Goal: Information Seeking & Learning: Find specific fact

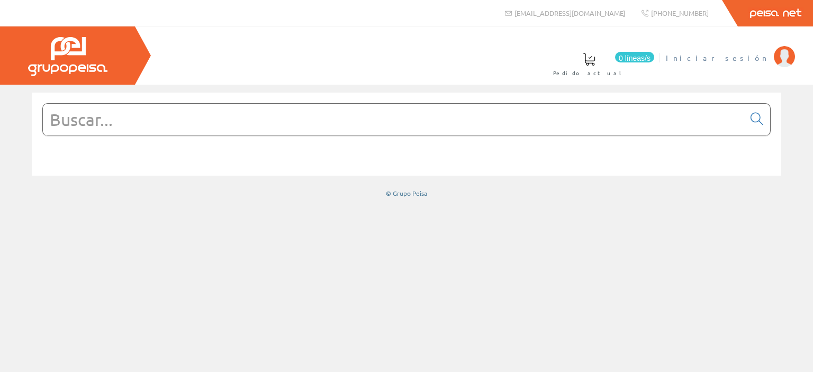
click at [737, 58] on font "Iniciar sesión" at bounding box center [717, 58] width 103 height 10
click at [236, 119] on input "text" at bounding box center [394, 120] width 702 height 32
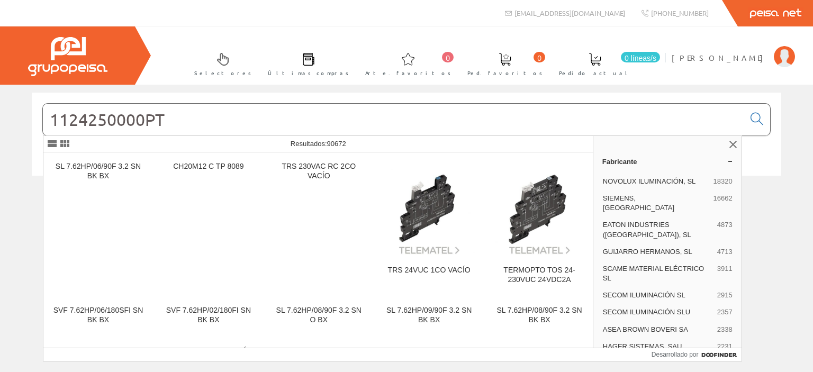
click at [347, 116] on input "1124250000PT" at bounding box center [394, 120] width 702 height 32
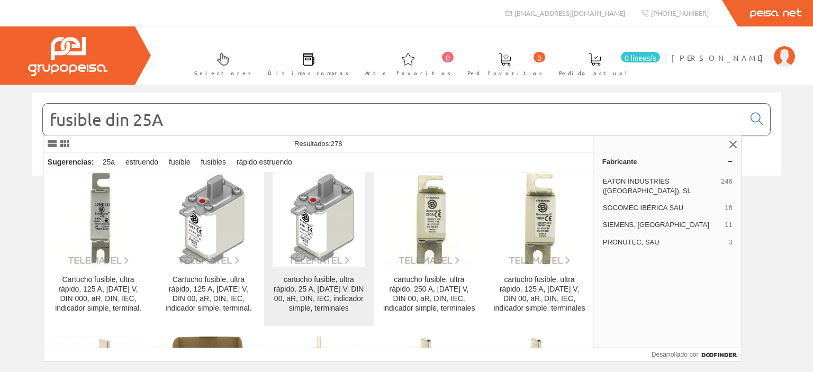
scroll to position [477, 0]
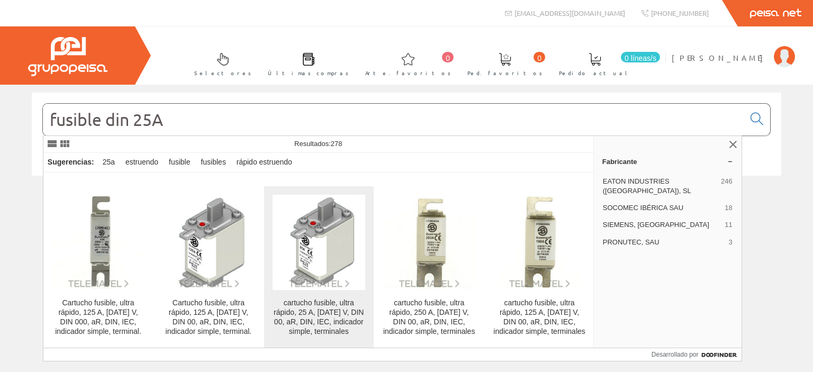
type input "fusible din 25A"
click at [320, 248] on img at bounding box center [319, 242] width 93 height 93
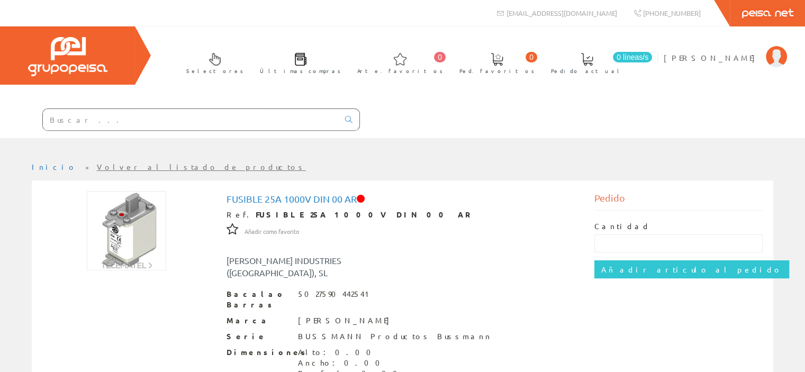
scroll to position [135, 0]
